Goal: Information Seeking & Learning: Obtain resource

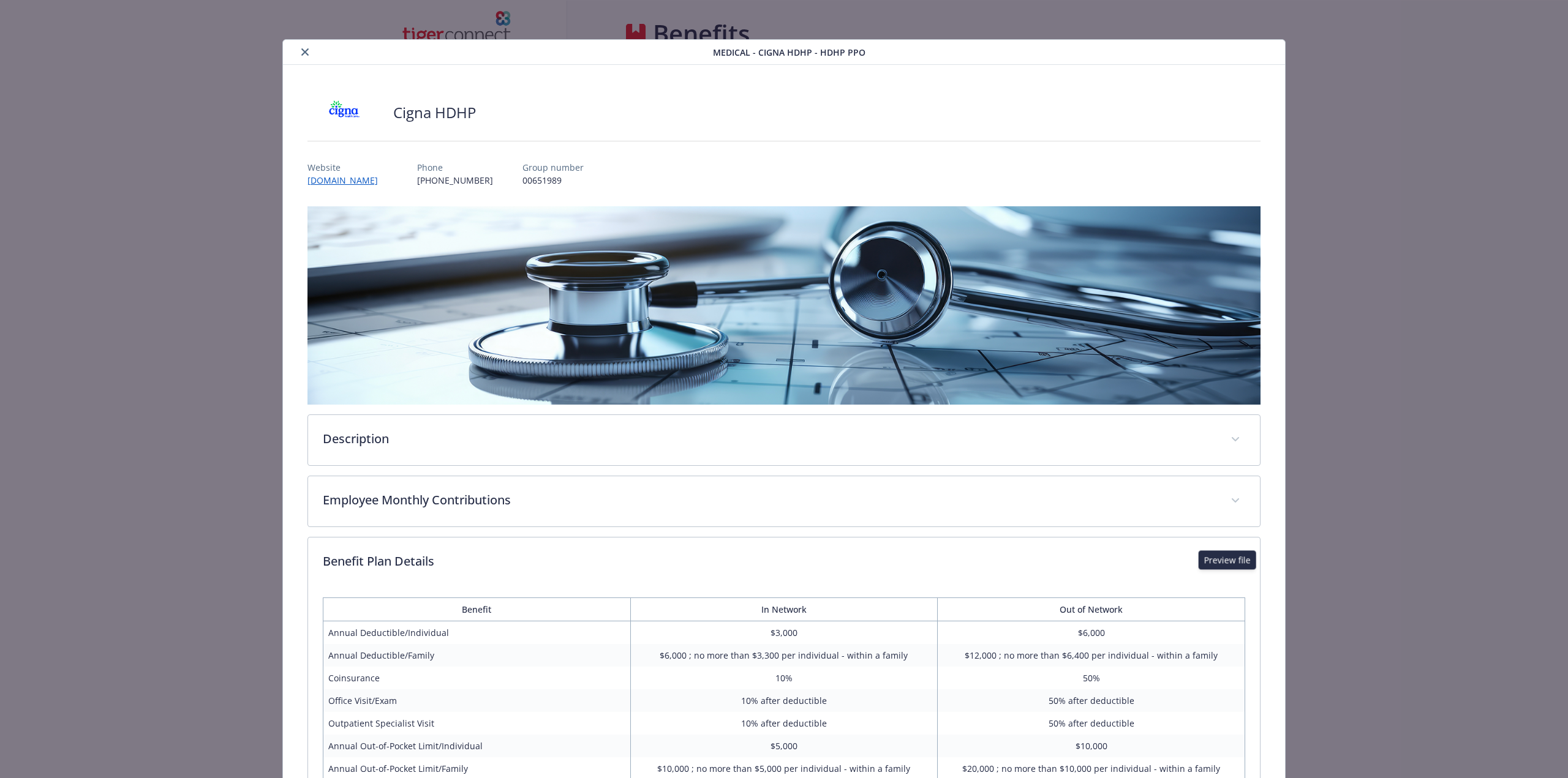
scroll to position [680, 0]
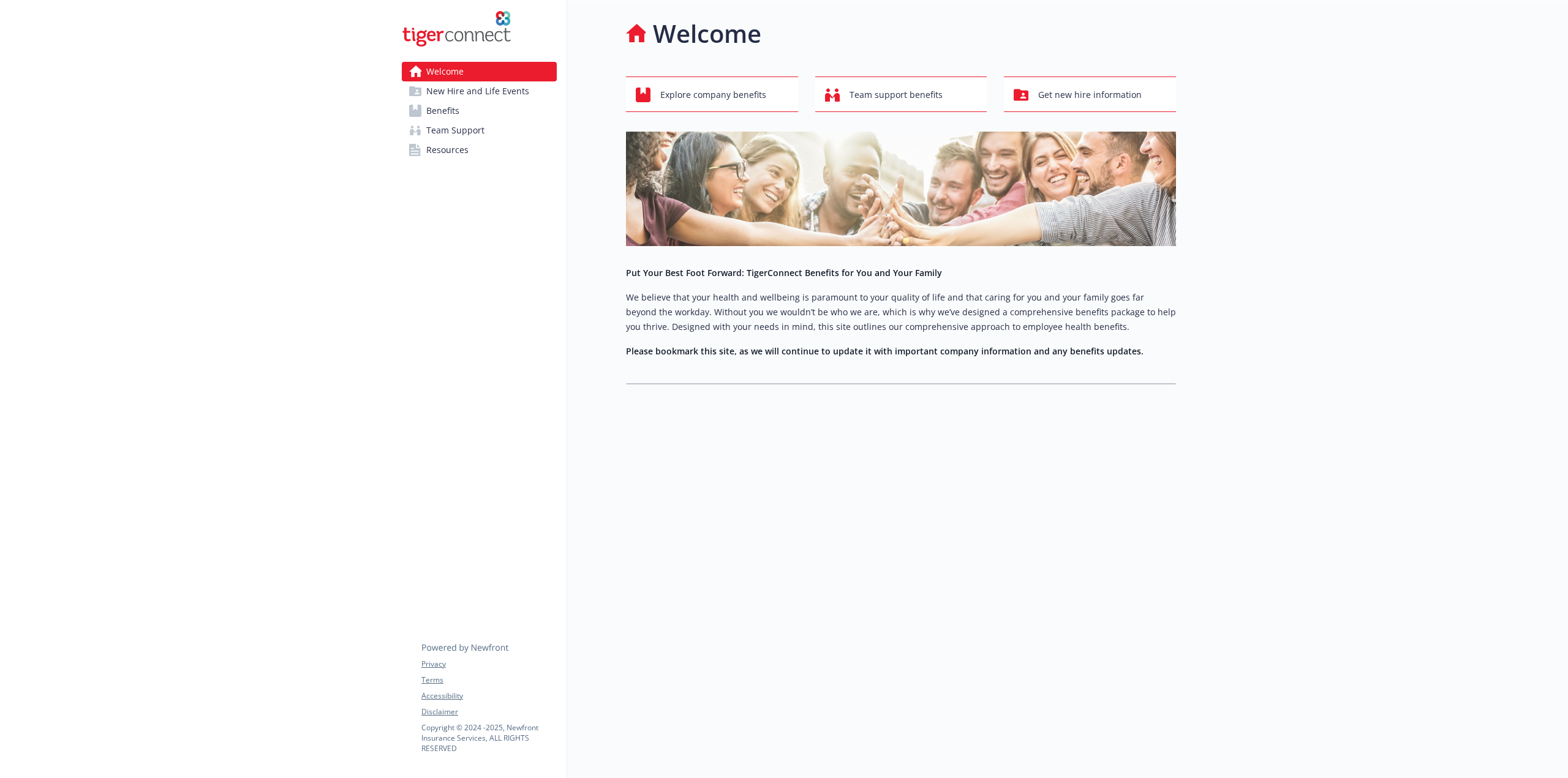
click at [451, 147] on span "Resources" at bounding box center [447, 150] width 42 height 20
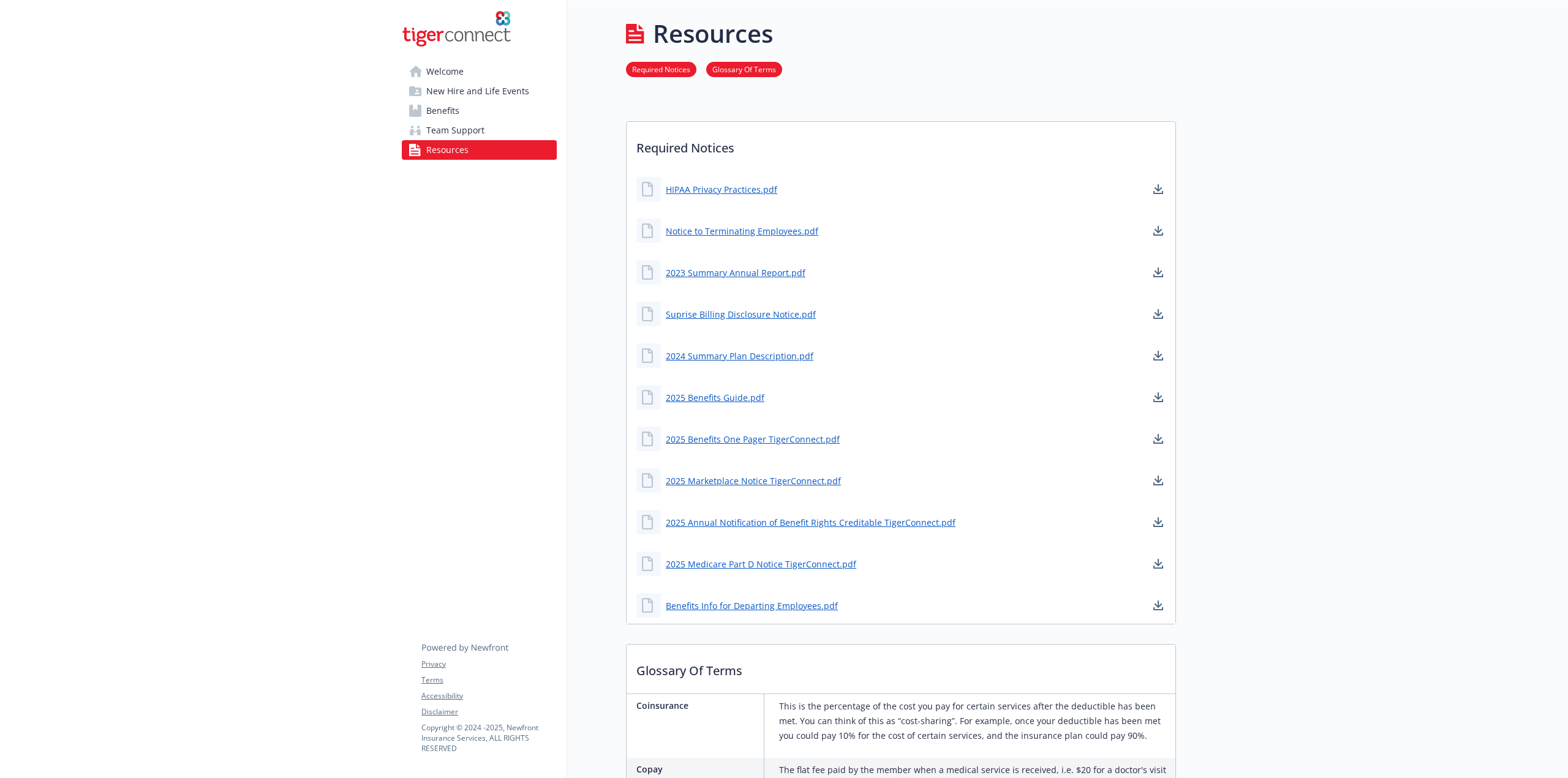
click at [457, 110] on span "Benefits" at bounding box center [442, 111] width 33 height 20
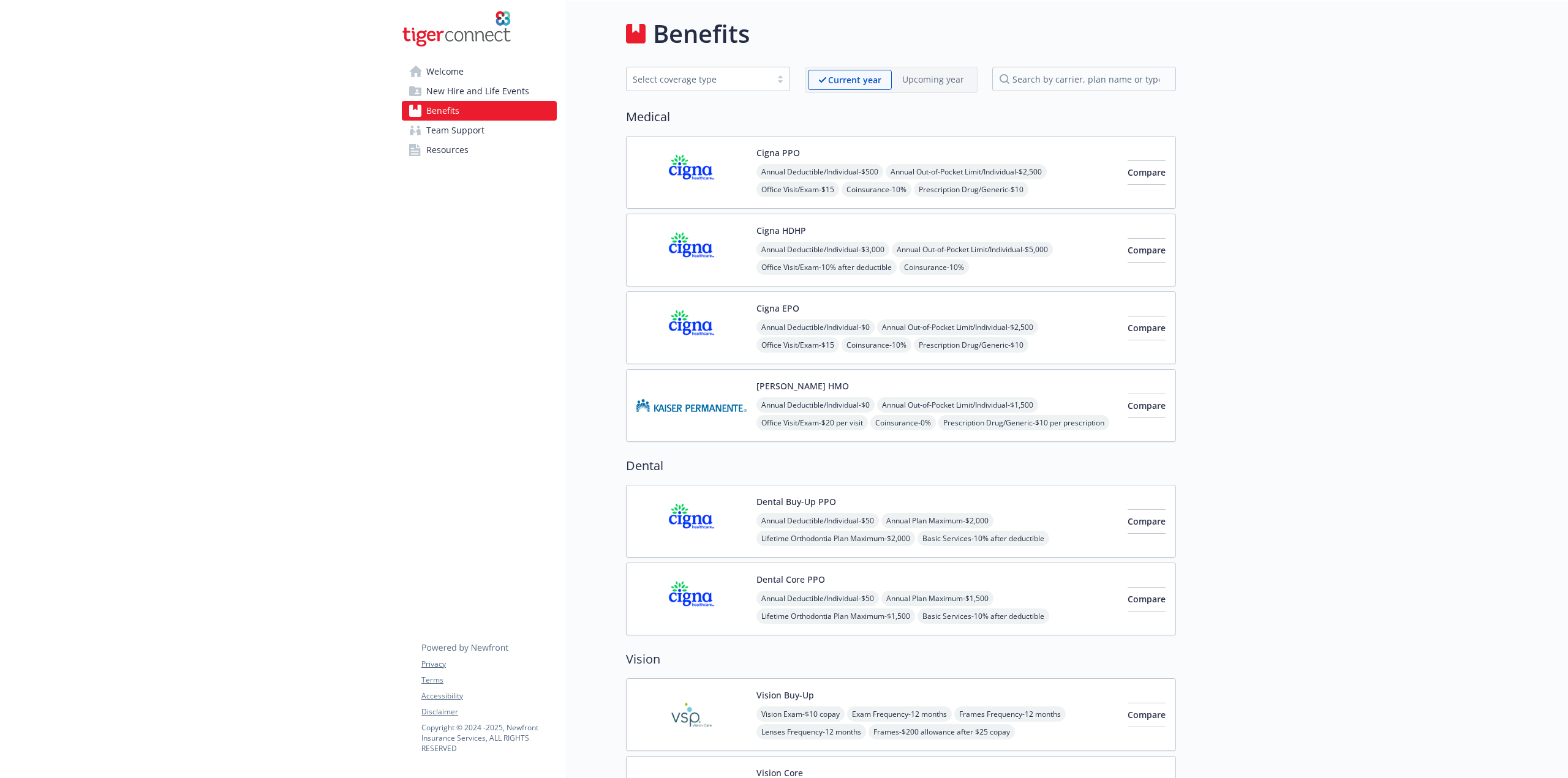
click at [659, 167] on img at bounding box center [691, 172] width 111 height 52
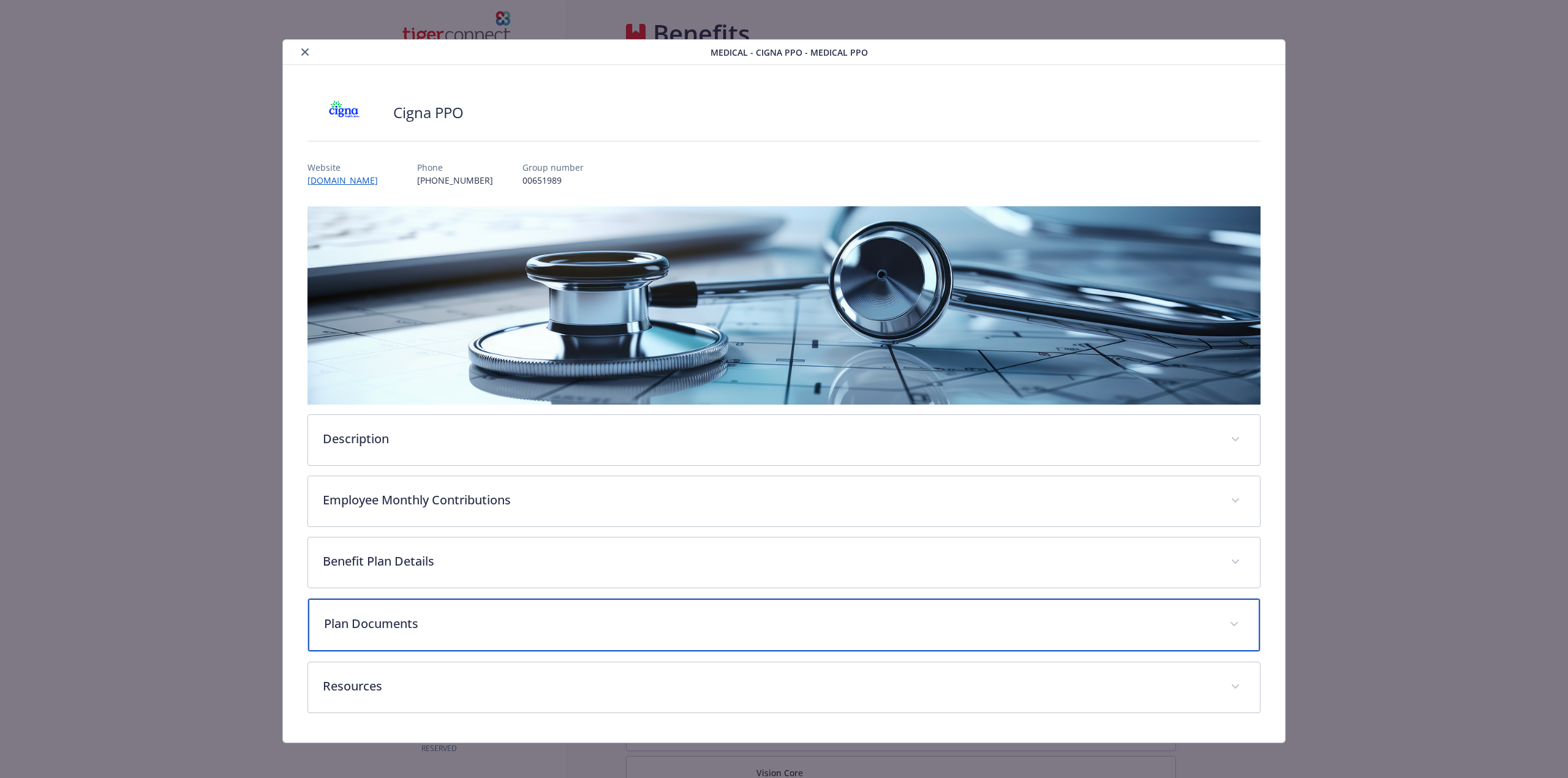
click at [540, 641] on div "Plan Documents" at bounding box center [784, 624] width 952 height 53
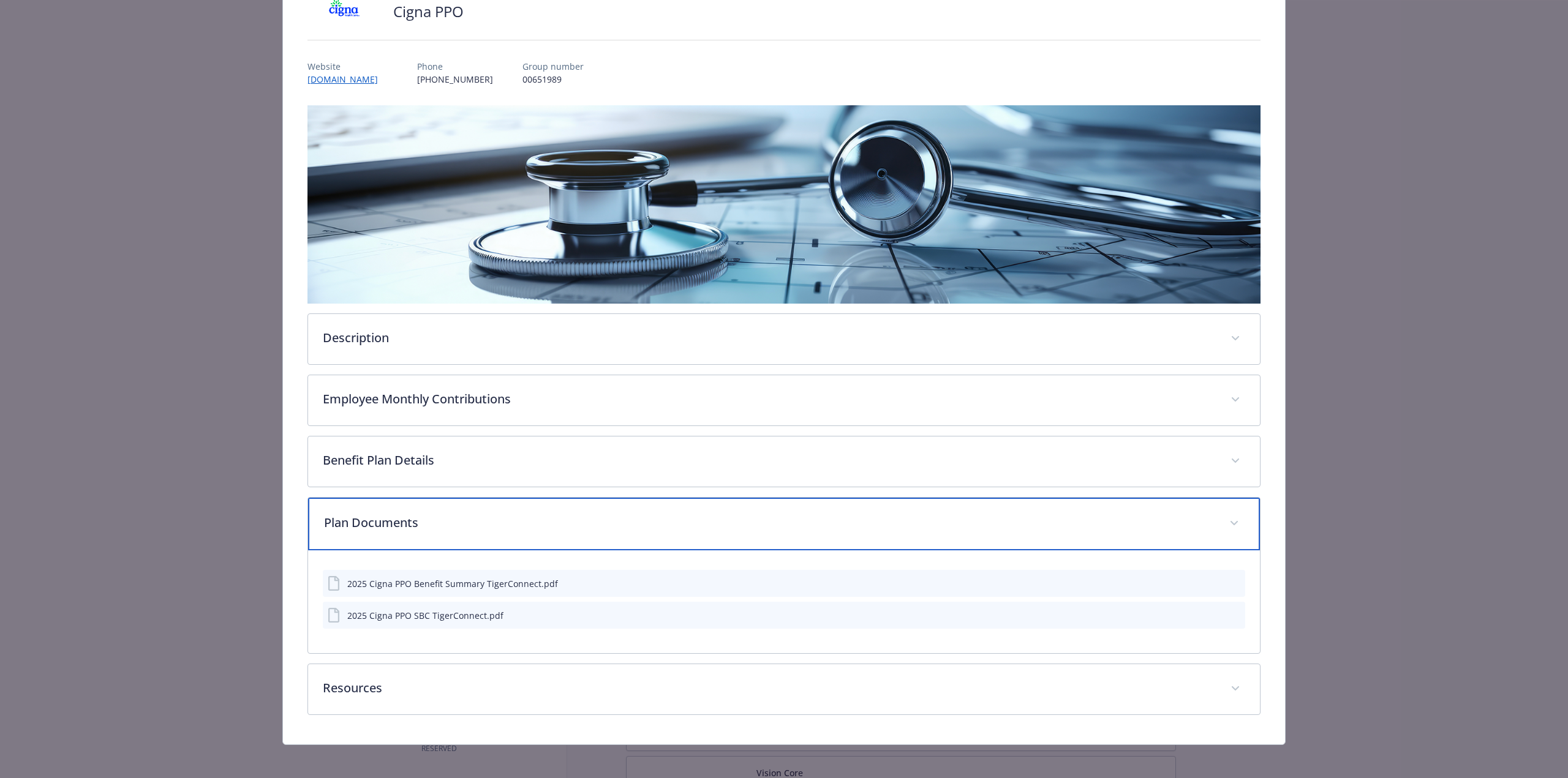
scroll to position [103, 0]
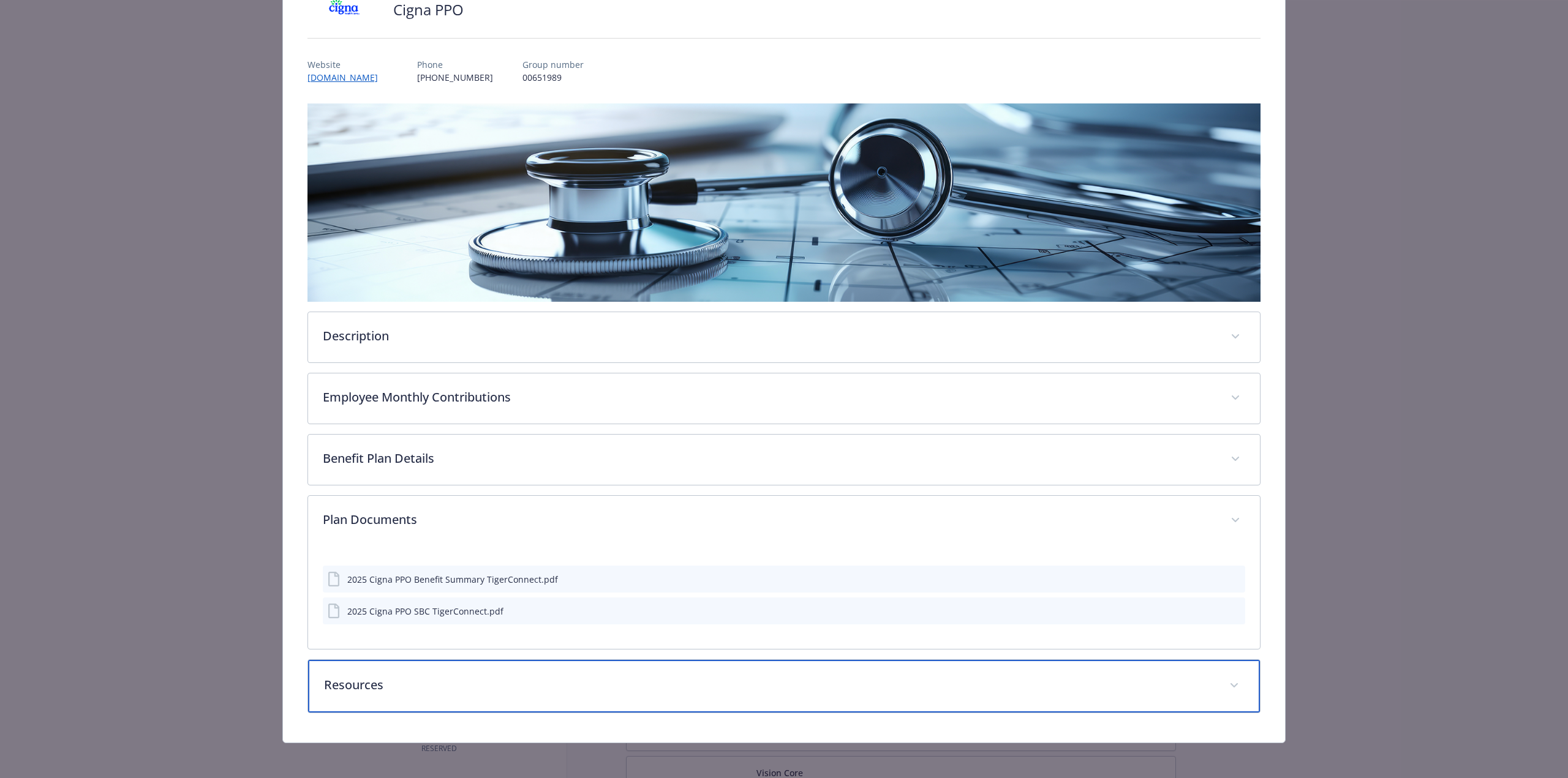
click at [542, 683] on p "Resources" at bounding box center [769, 685] width 891 height 19
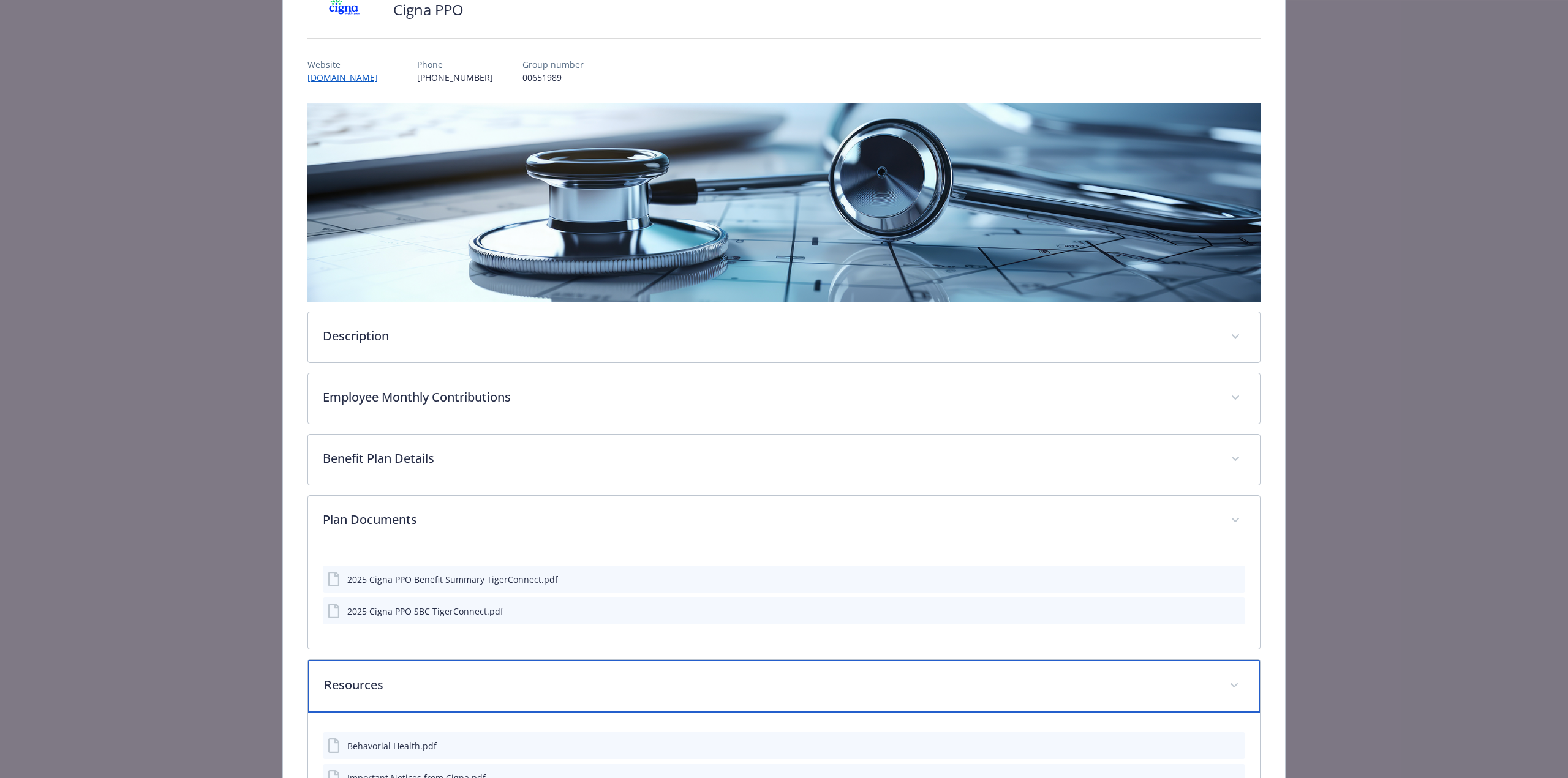
scroll to position [409, 0]
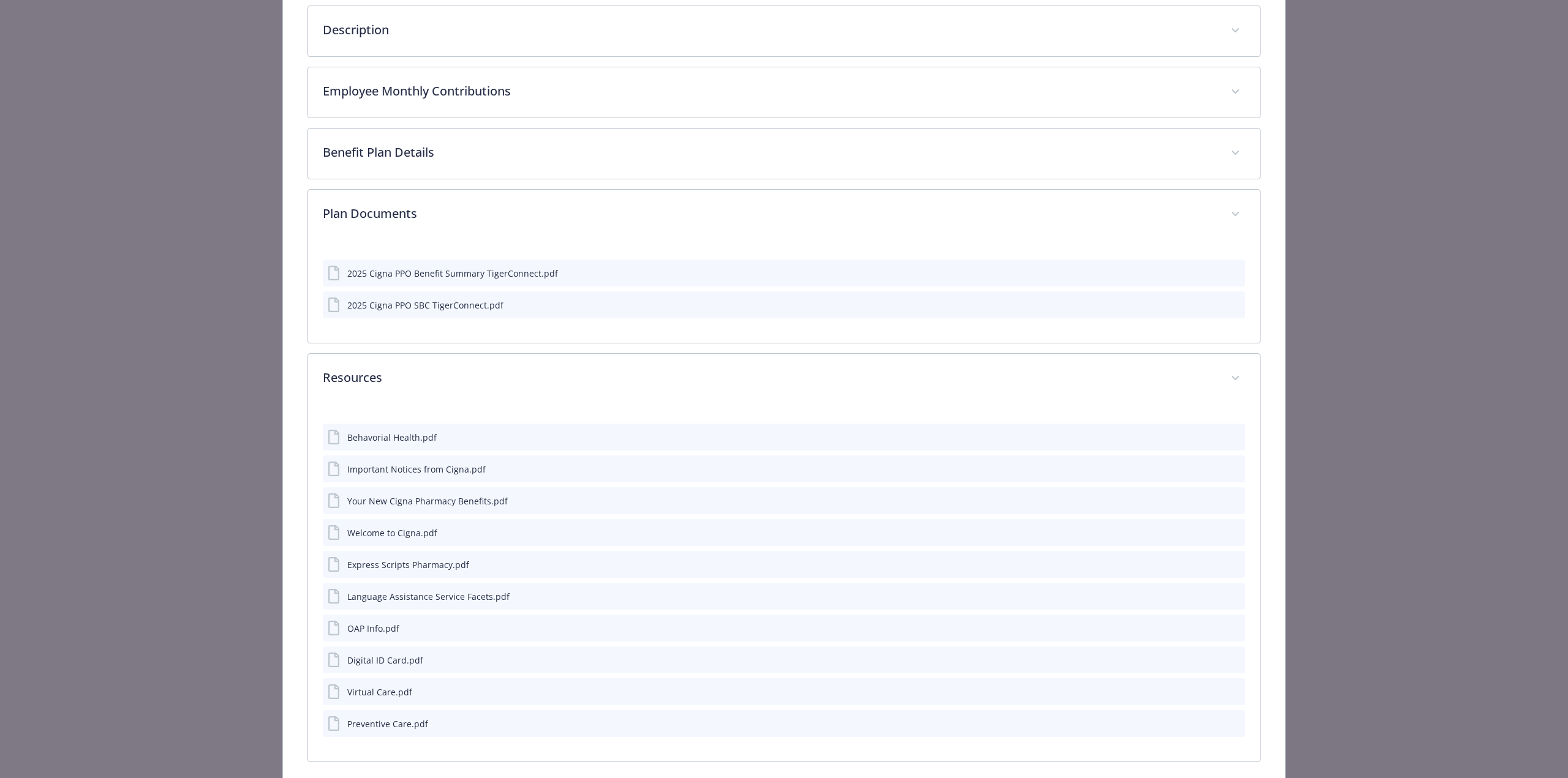
click at [1228, 689] on icon "preview file" at bounding box center [1234, 691] width 11 height 9
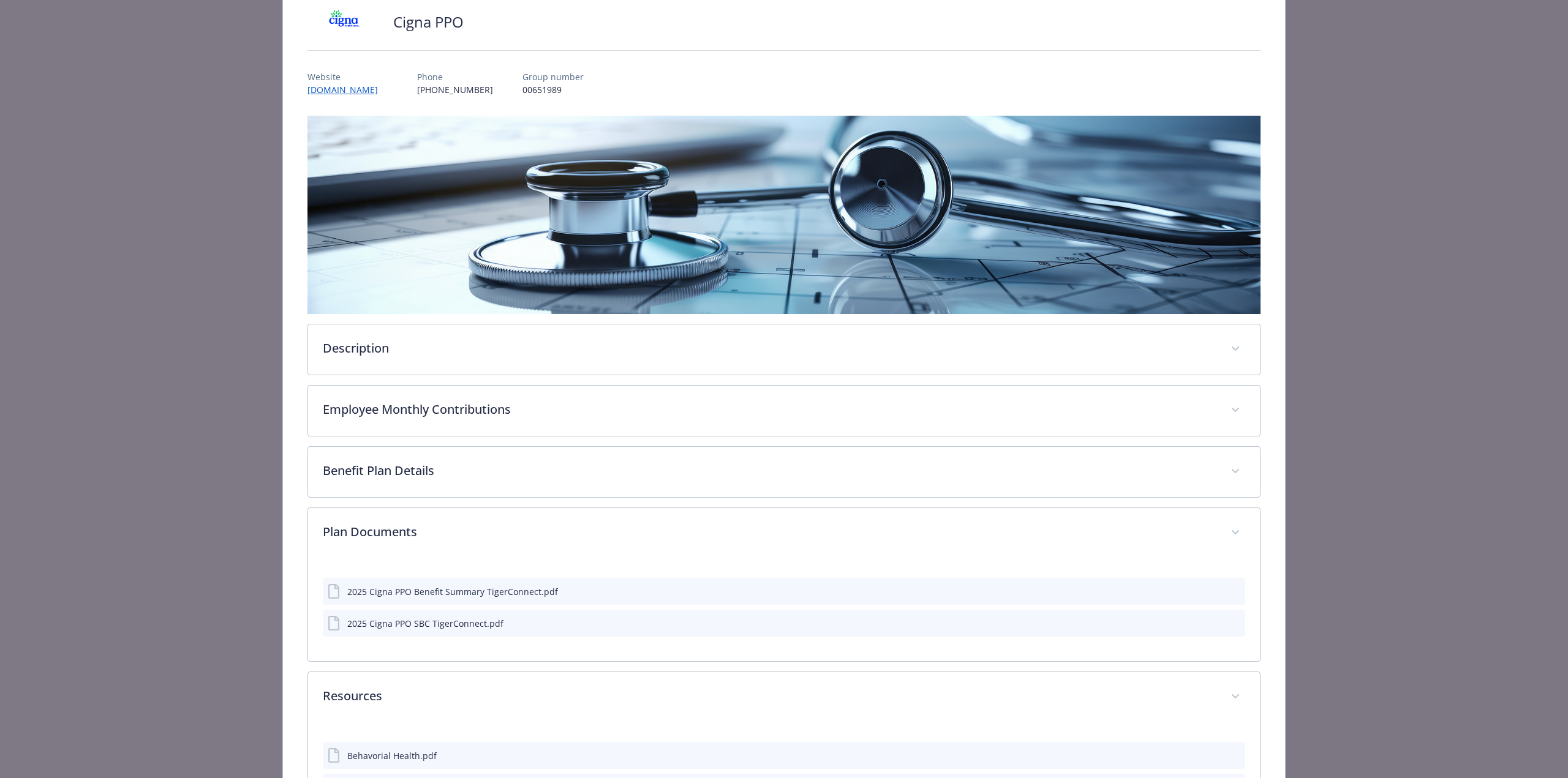
scroll to position [0, 0]
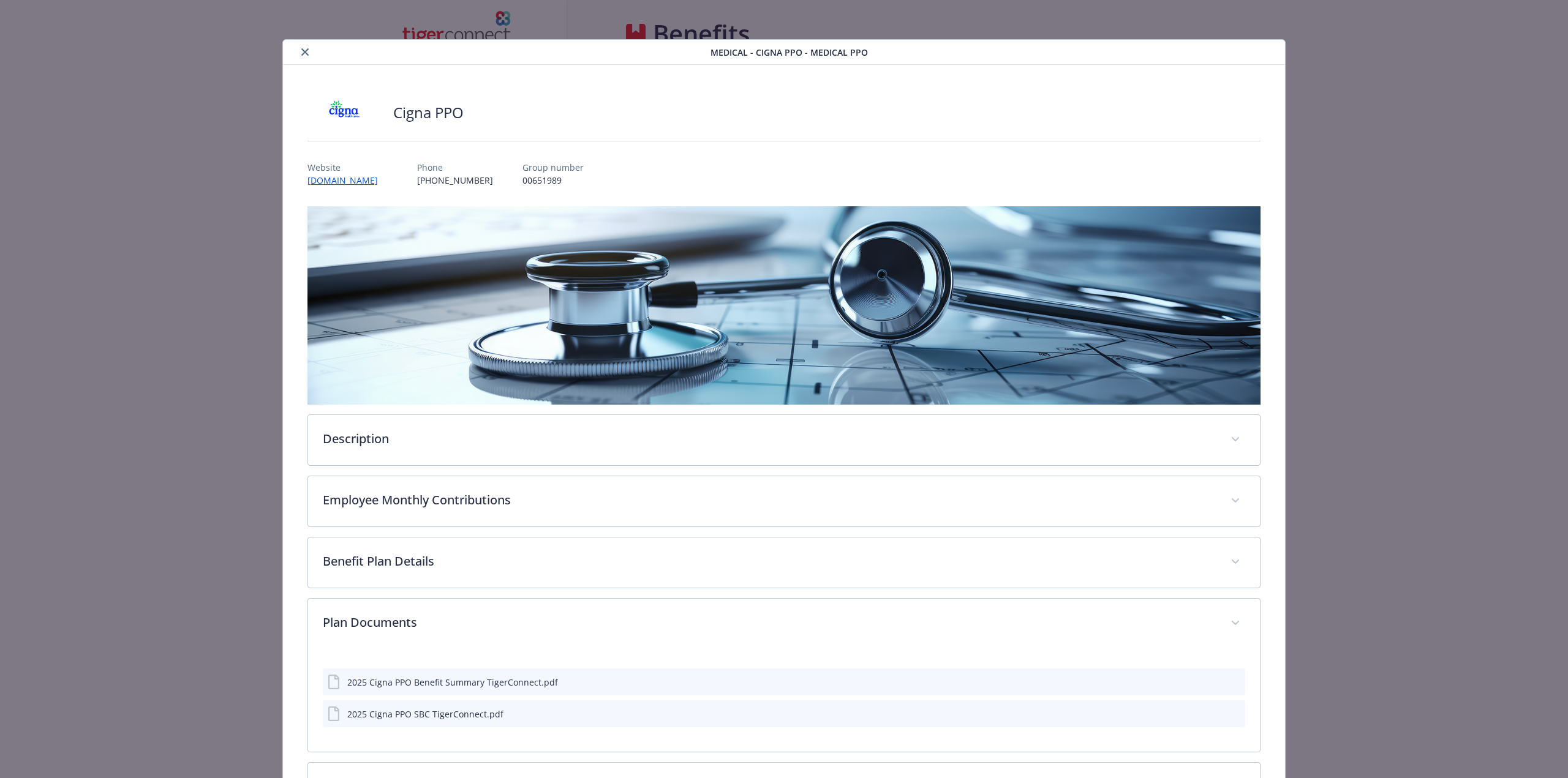
click at [307, 58] on button "close" at bounding box center [305, 52] width 15 height 15
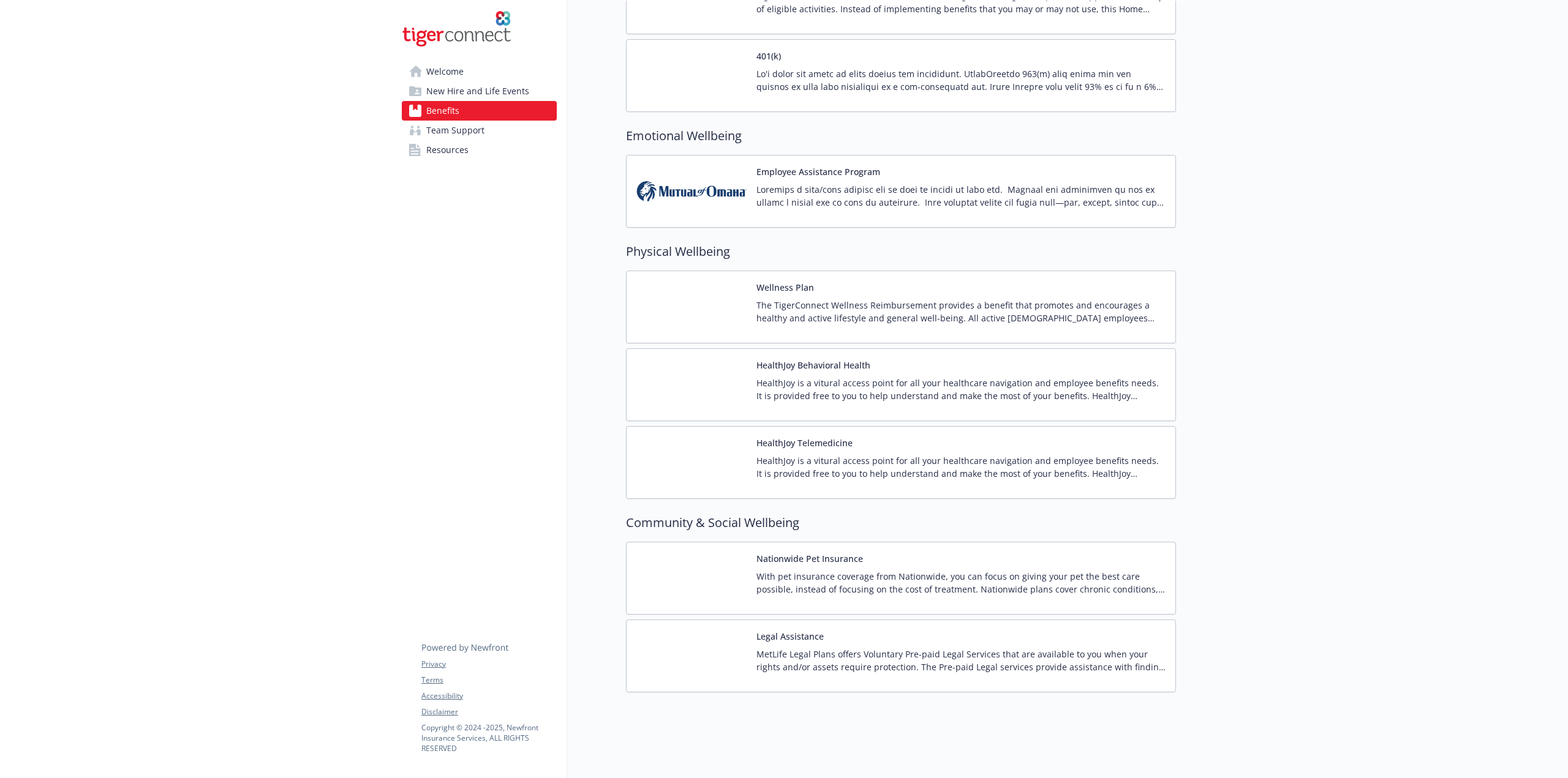
scroll to position [1723, 0]
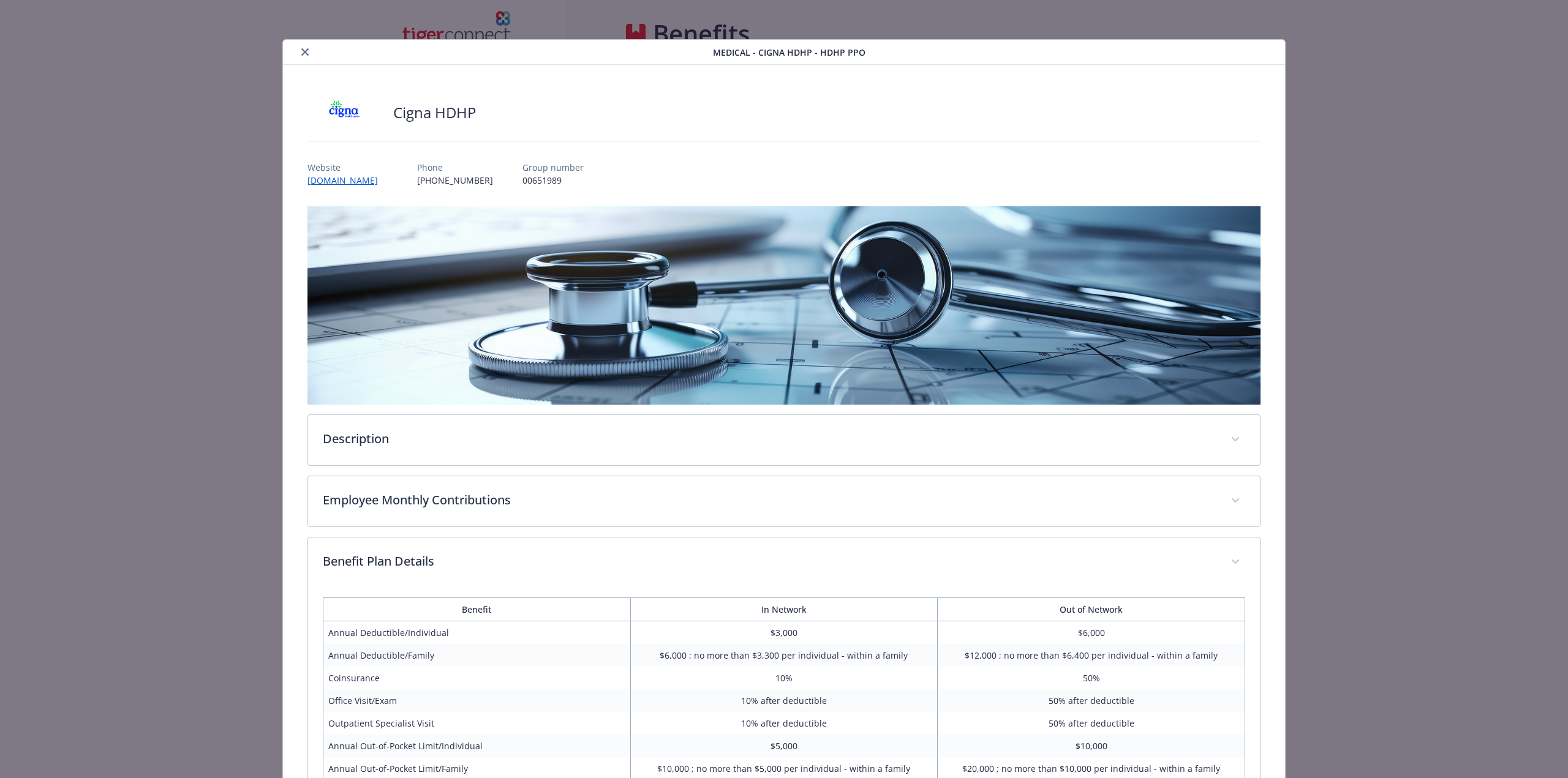
scroll to position [680, 0]
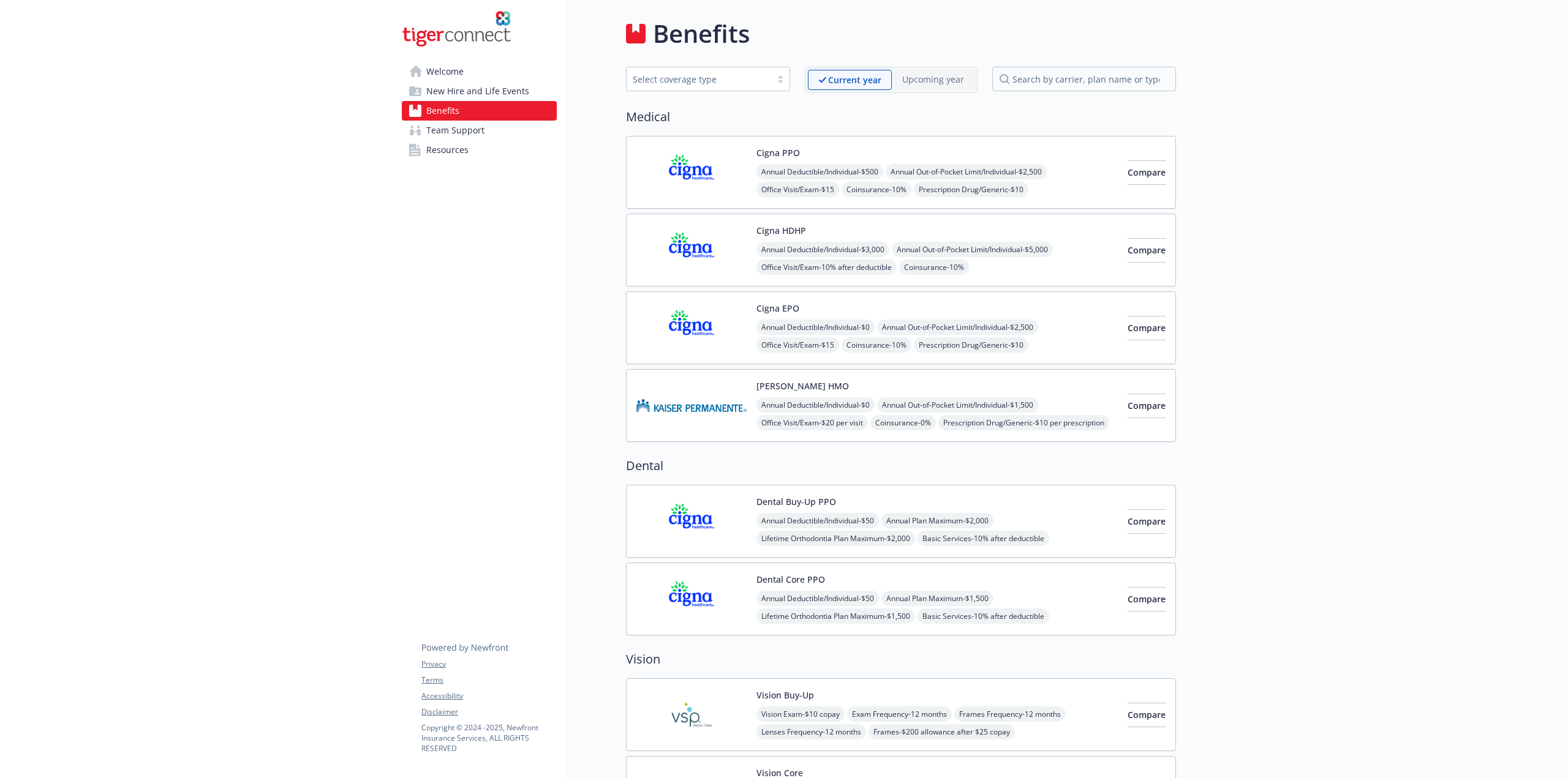
scroll to position [1723, 0]
